Goal: Transaction & Acquisition: Purchase product/service

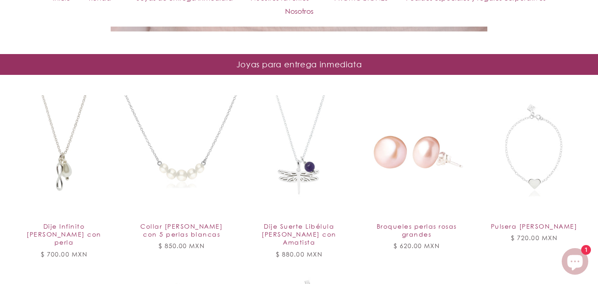
scroll to position [646, 0]
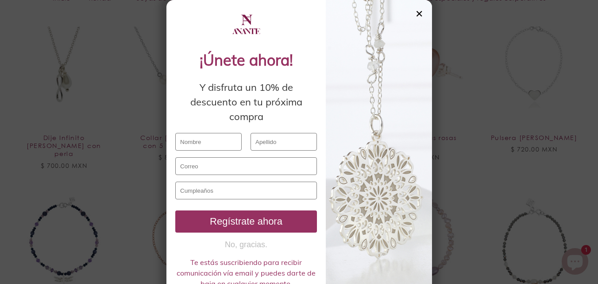
click at [415, 15] on div "✕" at bounding box center [419, 14] width 8 height 10
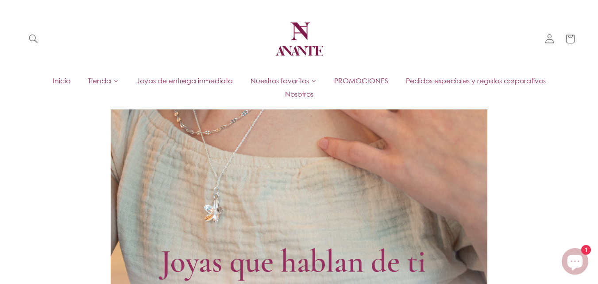
scroll to position [204, 0]
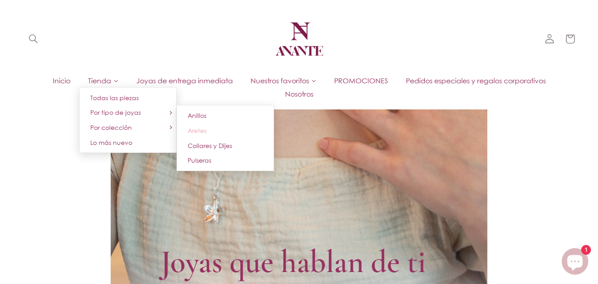
click at [197, 130] on span "Aretes" at bounding box center [197, 131] width 19 height 8
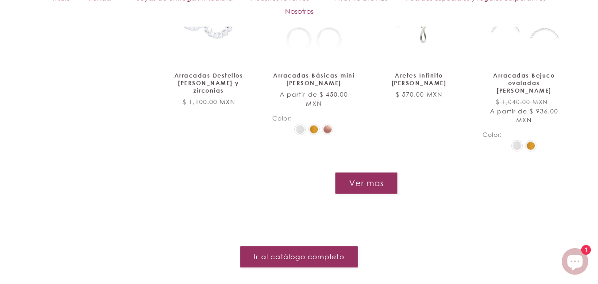
scroll to position [956, 0]
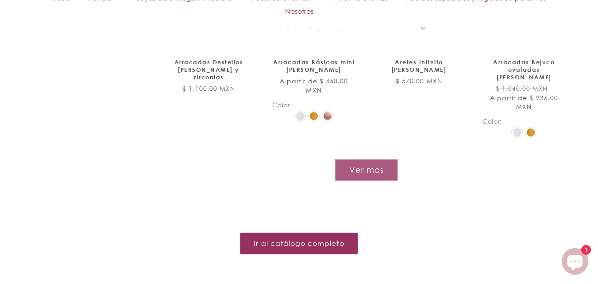
click at [381, 159] on button "Ver mas" at bounding box center [366, 170] width 63 height 22
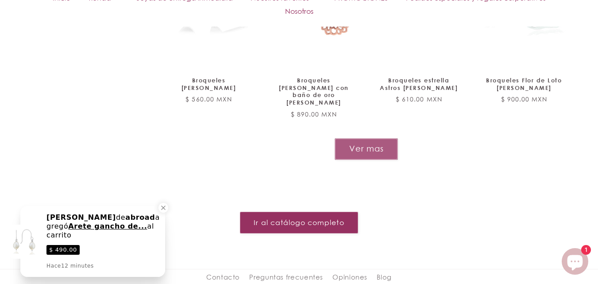
scroll to position [1665, 0]
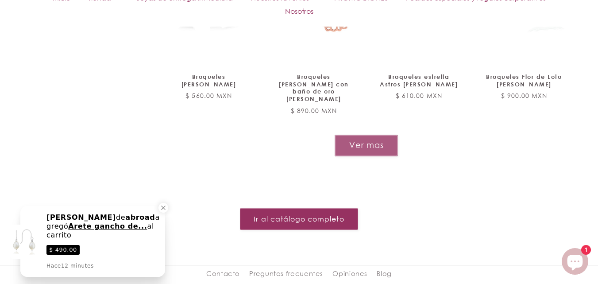
click at [374, 135] on button "Ver mas" at bounding box center [366, 146] width 63 height 22
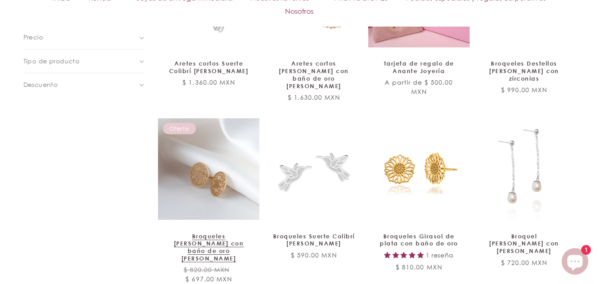
scroll to position [602, 0]
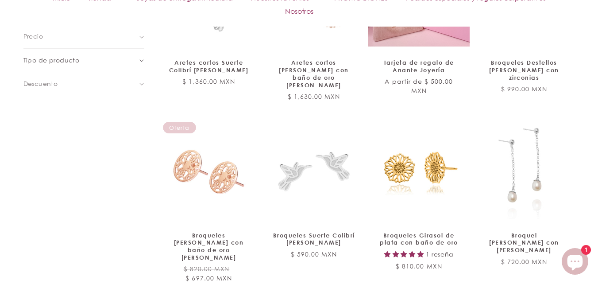
click at [138, 61] on summary "Tipo de producto (0)" at bounding box center [83, 60] width 121 height 23
click at [26, 136] on input "Broqueles (8) Broqueles (8 productos)" at bounding box center [28, 136] width 8 height 8
checkbox input "true"
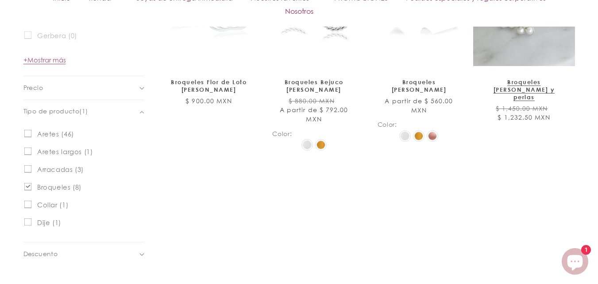
scroll to position [634, 0]
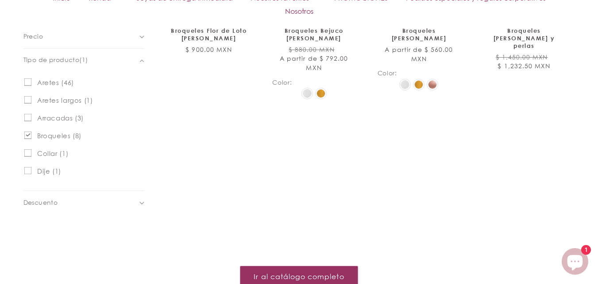
click at [29, 83] on input "Aretes (46) Aretes (46 productos)" at bounding box center [28, 82] width 8 height 8
checkbox input "true"
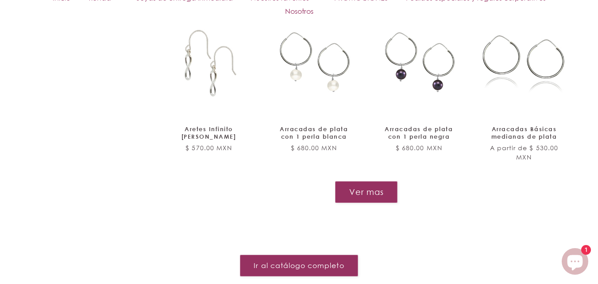
scroll to position [1008, 0]
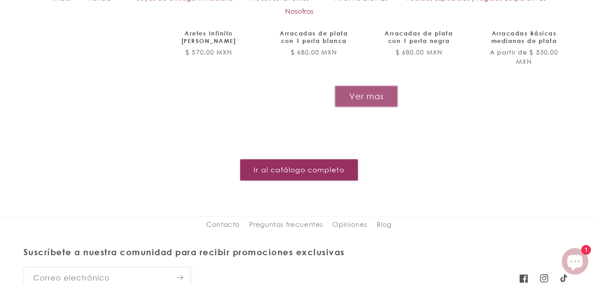
click at [383, 96] on button "Ver mas" at bounding box center [366, 96] width 63 height 22
click at [381, 85] on button "Ver mas" at bounding box center [366, 96] width 63 height 22
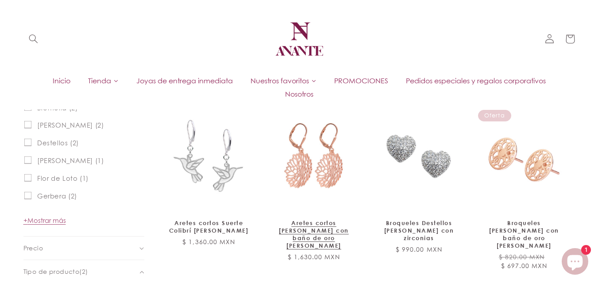
scroll to position [299, 0]
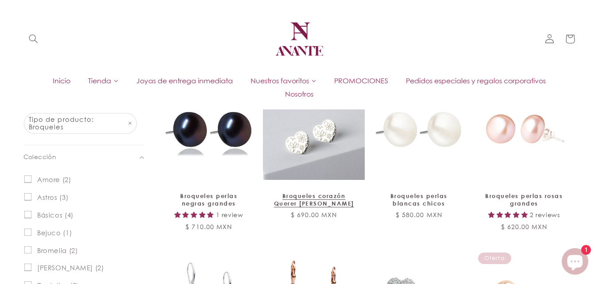
click at [303, 192] on link "Broqueles corazón Querer [PERSON_NAME]" at bounding box center [313, 199] width 83 height 15
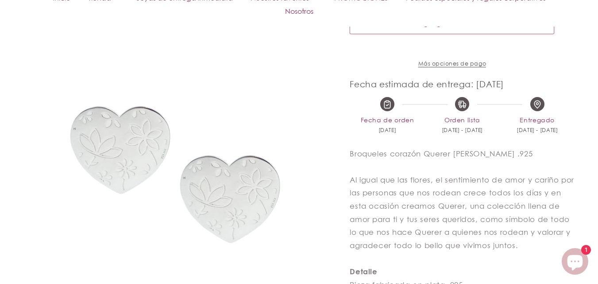
scroll to position [310, 0]
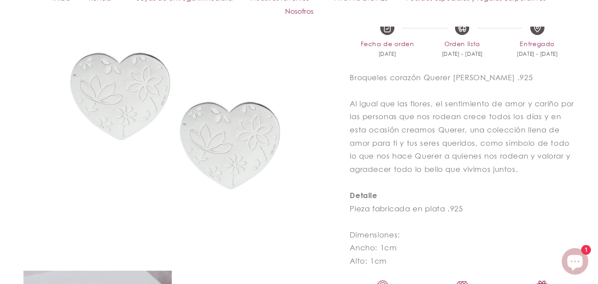
click at [128, 114] on img at bounding box center [174, 112] width 303 height 303
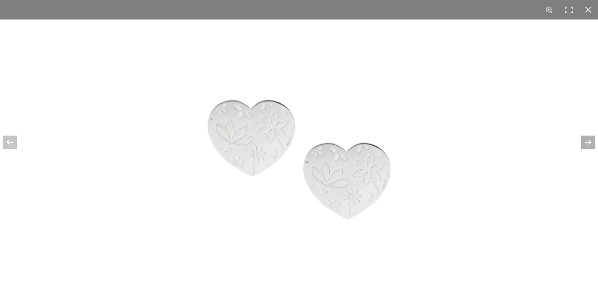
click at [592, 143] on div at bounding box center [582, 142] width 31 height 44
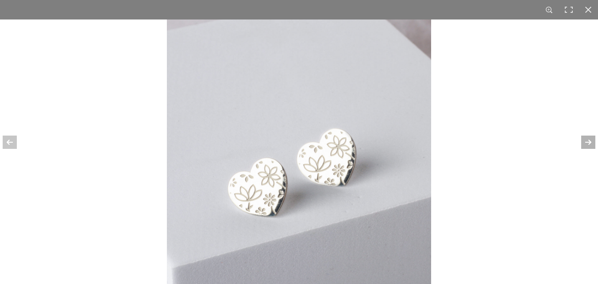
click at [592, 143] on div at bounding box center [582, 142] width 31 height 44
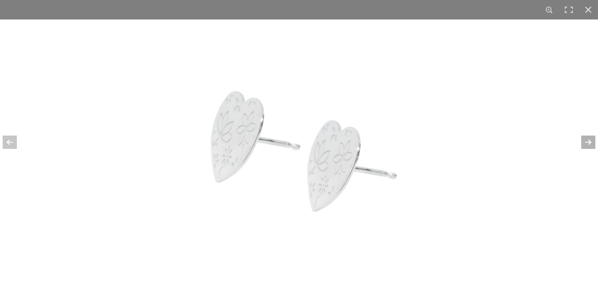
click at [592, 143] on div at bounding box center [582, 142] width 31 height 44
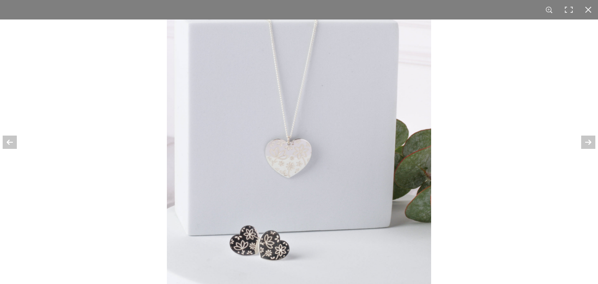
click at [296, 147] on img at bounding box center [299, 151] width 264 height 264
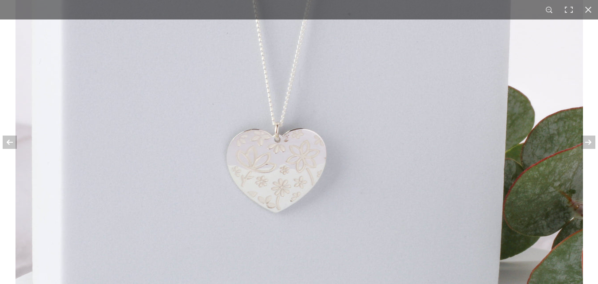
click at [296, 147] on img at bounding box center [299, 156] width 568 height 568
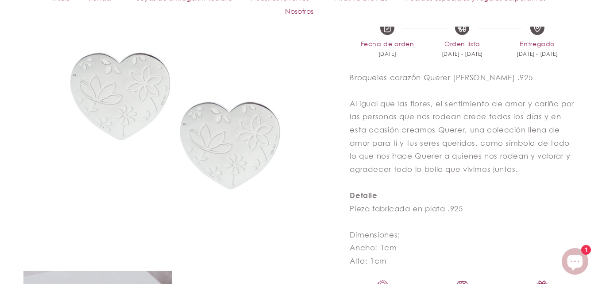
scroll to position [576, 0]
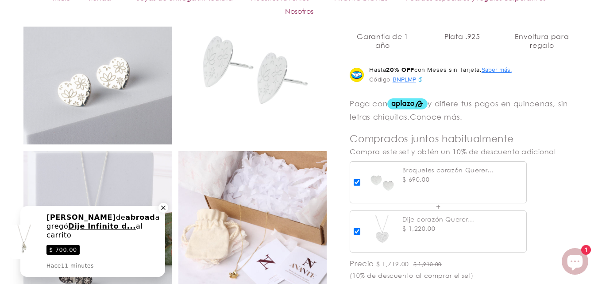
click at [164, 206] on icon "Close a notification" at bounding box center [163, 208] width 8 height 8
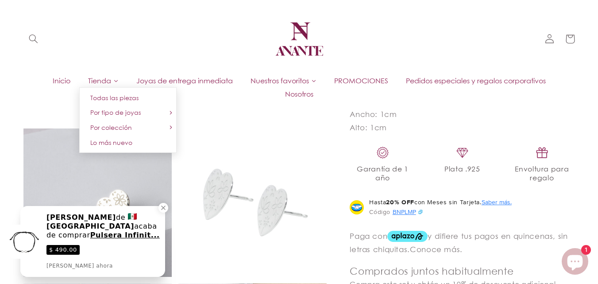
scroll to position [443, 0]
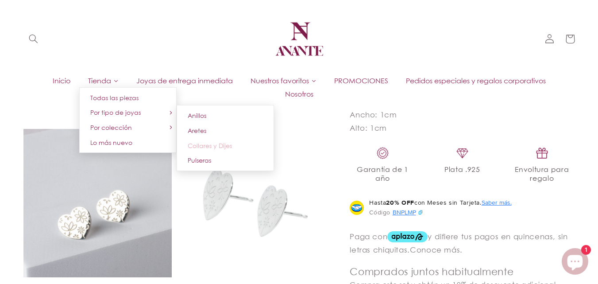
click at [208, 149] on span "Collares y Dijes" at bounding box center [210, 146] width 44 height 8
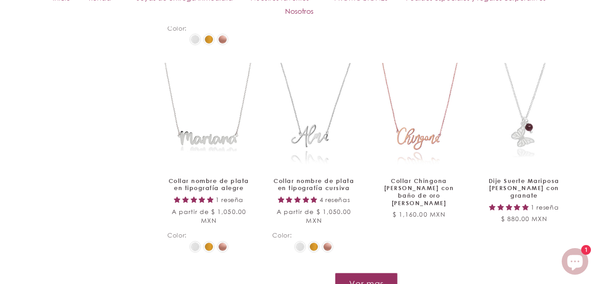
scroll to position [1045, 0]
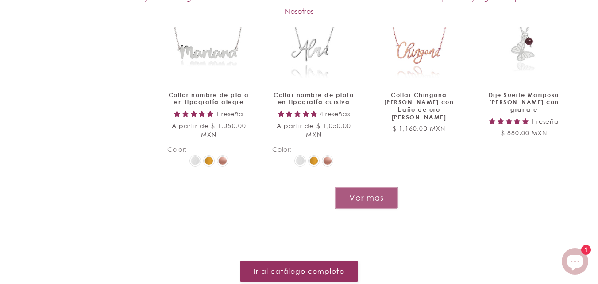
click at [391, 187] on button "Ver mas" at bounding box center [366, 198] width 63 height 22
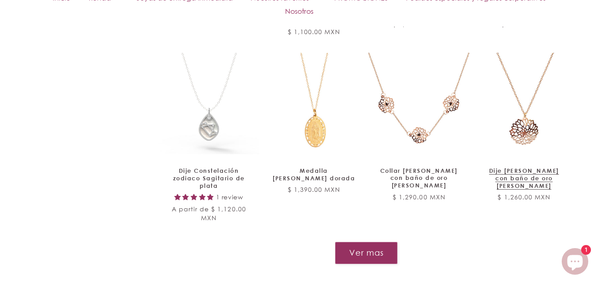
scroll to position [1798, 0]
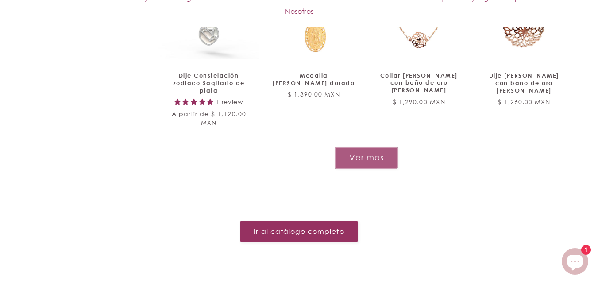
click at [372, 147] on button "Ver mas" at bounding box center [366, 158] width 63 height 22
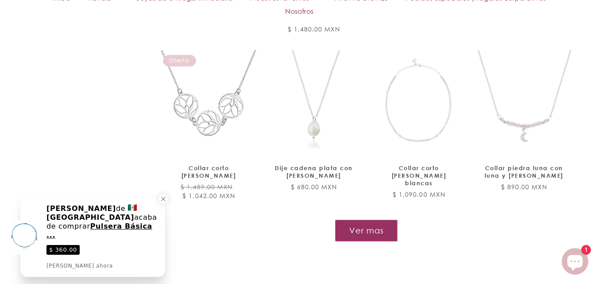
scroll to position [2418, 0]
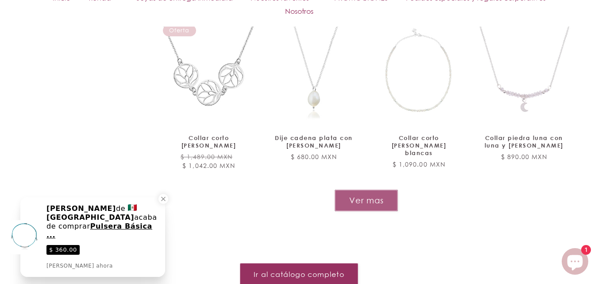
click at [370, 190] on button "Ver mas" at bounding box center [366, 201] width 63 height 22
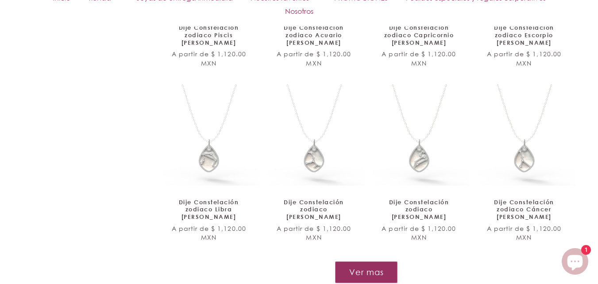
scroll to position [3259, 0]
